Goal: Navigation & Orientation: Understand site structure

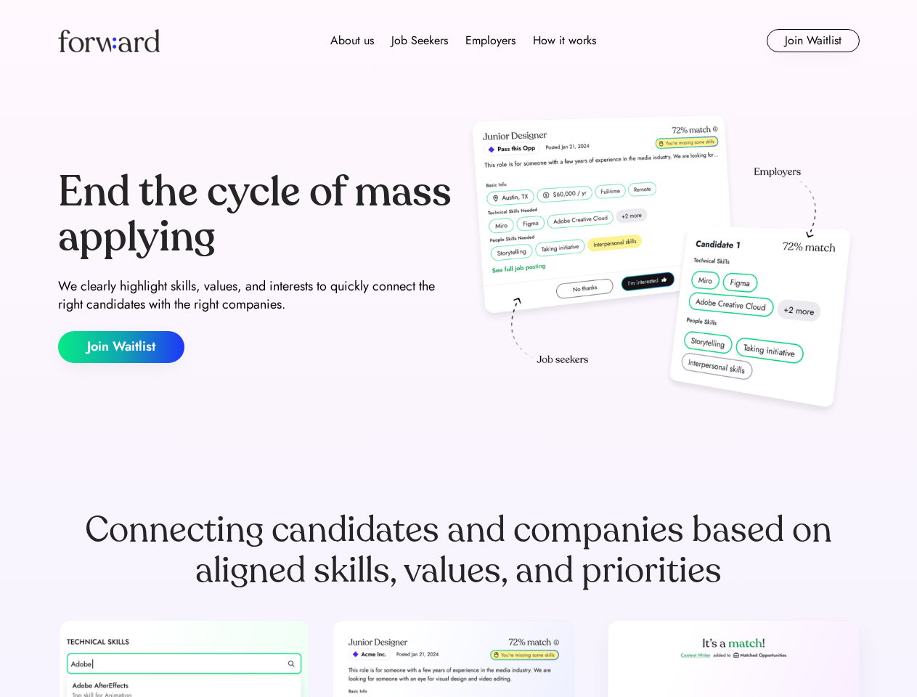
click at [458, 348] on div "End the cycle of mass applying We clearly highlight skills, values, and interes…" at bounding box center [459, 266] width 802 height 312
click at [459, 41] on div "About us Job Seekers Employers How it works" at bounding box center [463, 40] width 572 height 17
click at [109, 41] on img at bounding box center [109, 40] width 102 height 23
click at [463, 41] on div "About us Job Seekers Employers How it works" at bounding box center [463, 40] width 572 height 17
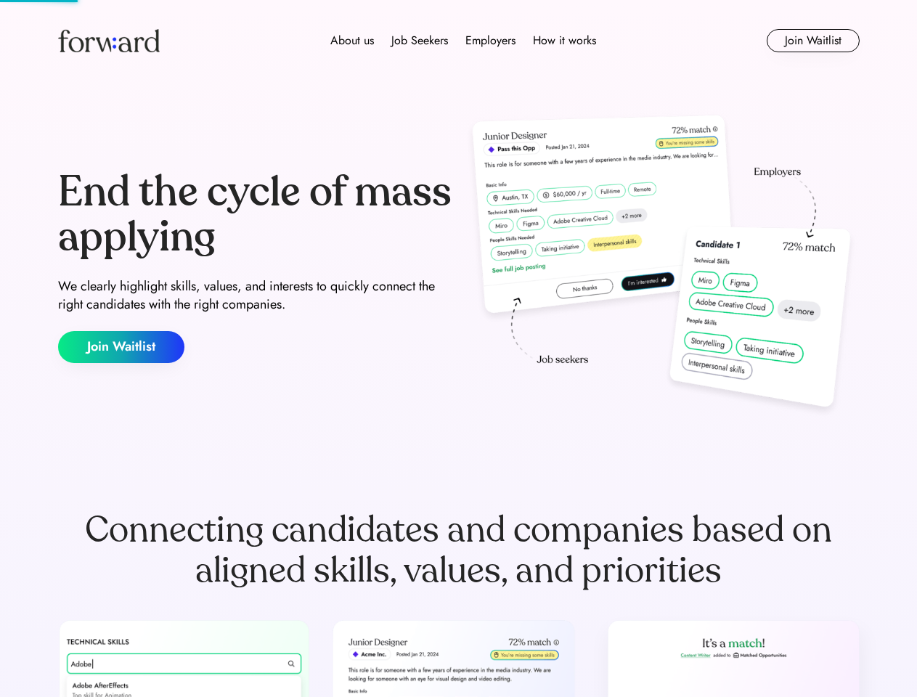
click at [352, 41] on div "About us" at bounding box center [352, 40] width 44 height 17
click at [420, 41] on div "Job Seekers" at bounding box center [419, 40] width 57 height 17
click at [490, 41] on div "Employers" at bounding box center [490, 40] width 50 height 17
click at [563, 41] on div "How it works" at bounding box center [564, 40] width 63 height 17
click at [812, 41] on button "Join Waitlist" at bounding box center [813, 40] width 93 height 23
